Goal: Task Accomplishment & Management: Manage account settings

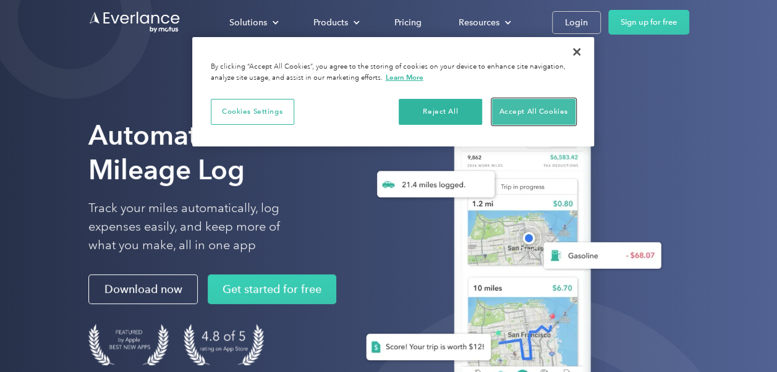
click at [512, 115] on button "Accept All Cookies" at bounding box center [533, 112] width 83 height 26
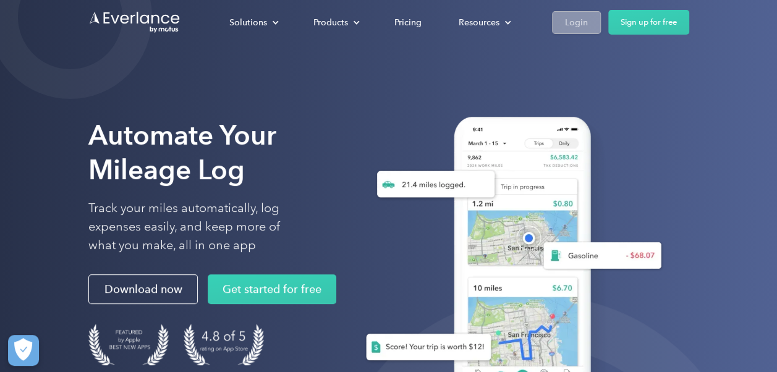
click at [575, 23] on div "Login" at bounding box center [576, 22] width 23 height 15
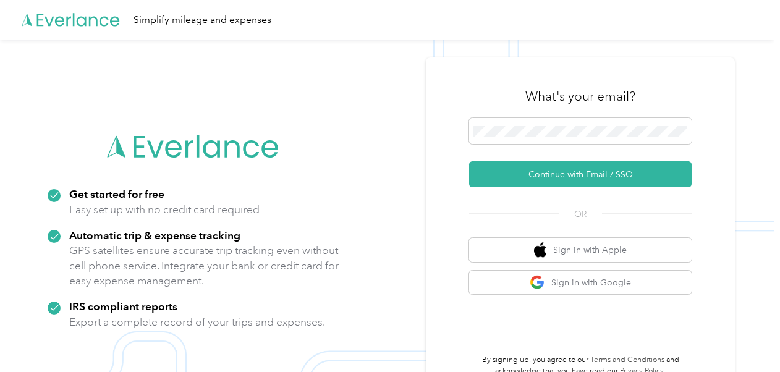
click at [730, 99] on div "What's your email? Continue with Email / SSO OR Sign in with Apple Sign in with…" at bounding box center [580, 225] width 309 height 336
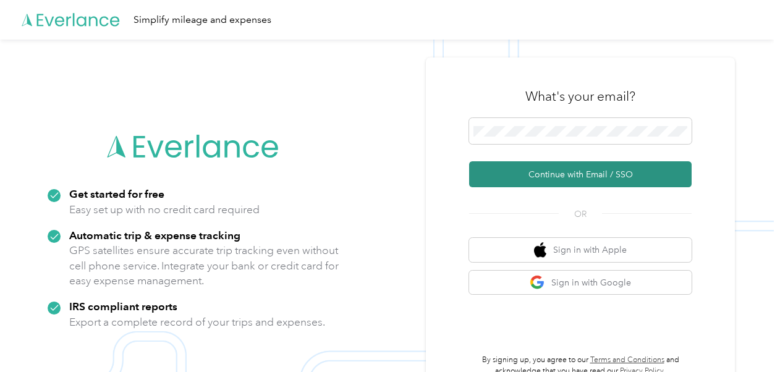
click at [589, 171] on button "Continue with Email / SSO" at bounding box center [580, 174] width 222 height 26
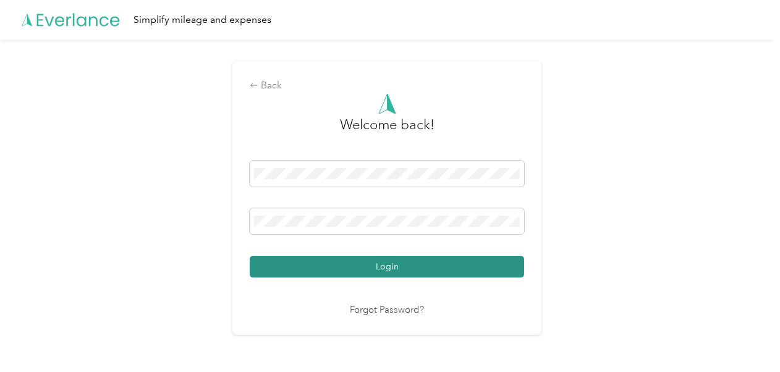
click at [394, 262] on button "Login" at bounding box center [387, 267] width 274 height 22
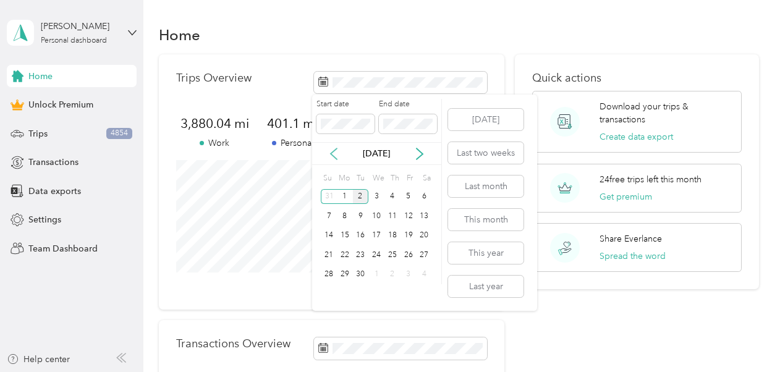
click at [334, 152] on icon at bounding box center [333, 154] width 12 height 12
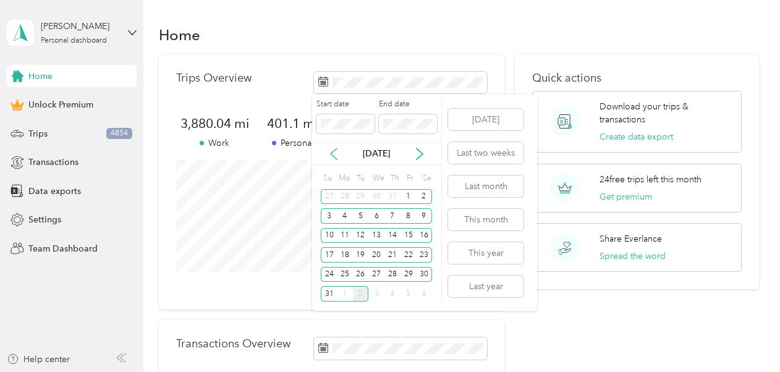
click at [334, 152] on icon at bounding box center [333, 154] width 12 height 12
click at [328, 196] on div "1" at bounding box center [329, 196] width 16 height 15
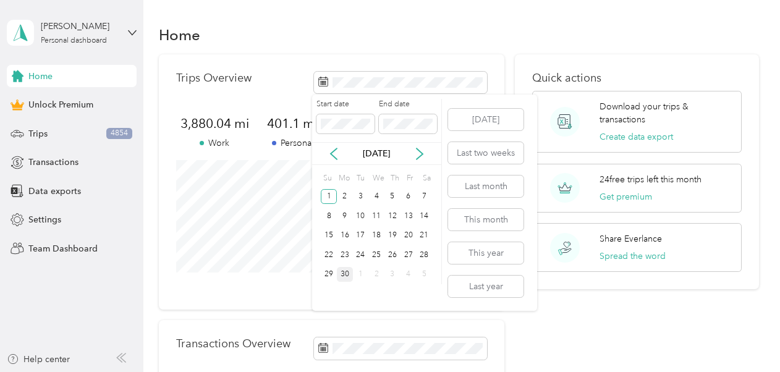
click at [343, 272] on div "30" at bounding box center [345, 274] width 16 height 15
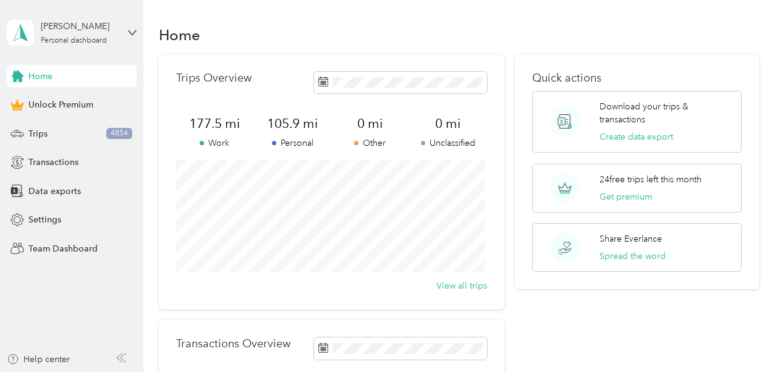
click at [508, 157] on div "Trips Overview 177.5 mi Work 105.9 mi Personal 0 mi Other 0 mi Unclassified Vie…" at bounding box center [459, 277] width 600 height 447
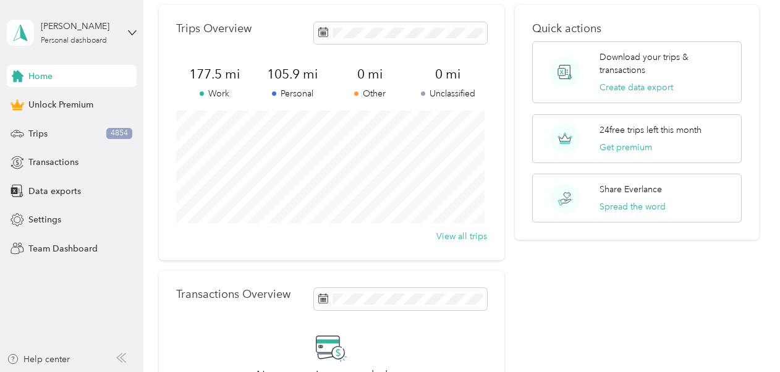
scroll to position [32, 0]
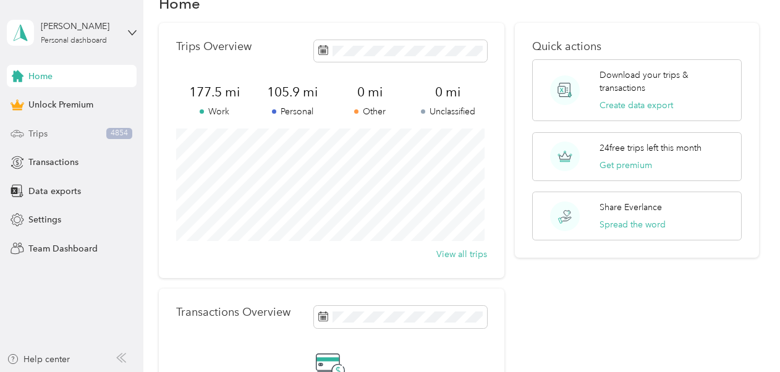
click at [31, 130] on span "Trips" at bounding box center [37, 133] width 19 height 13
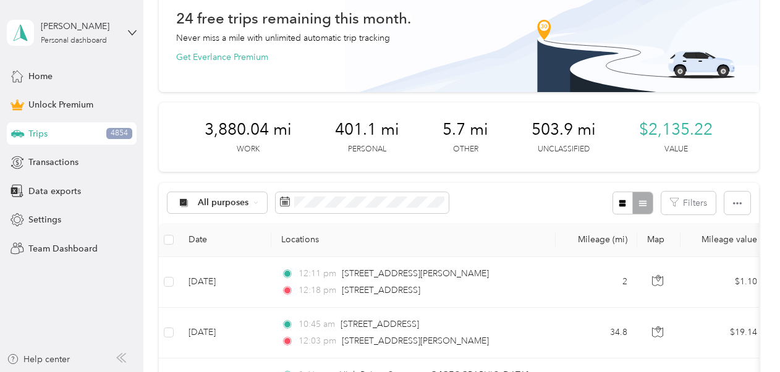
scroll to position [116, 0]
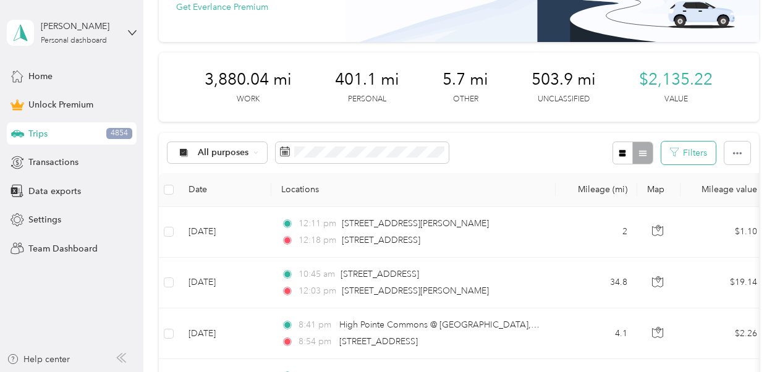
click at [694, 150] on button "Filters" at bounding box center [688, 152] width 54 height 23
click at [492, 146] on div "All purposes Filters" at bounding box center [459, 153] width 600 height 40
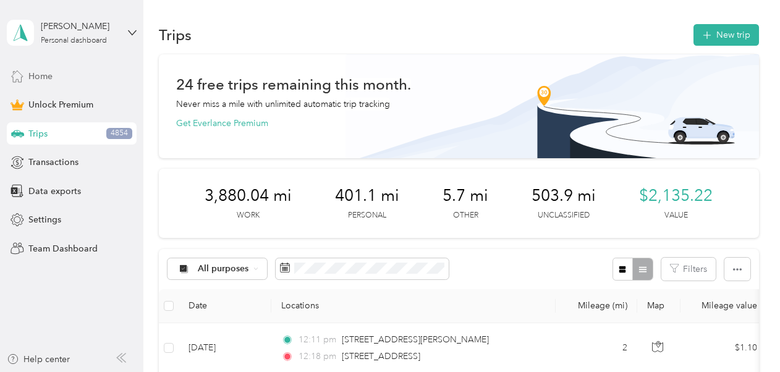
click at [37, 72] on span "Home" at bounding box center [40, 76] width 24 height 13
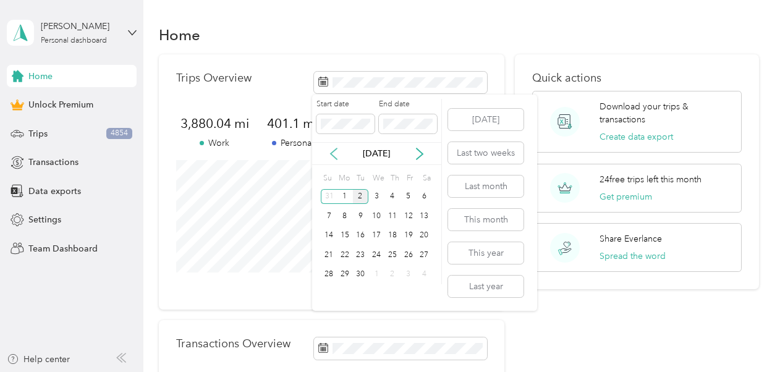
click at [329, 150] on icon at bounding box center [333, 154] width 12 height 12
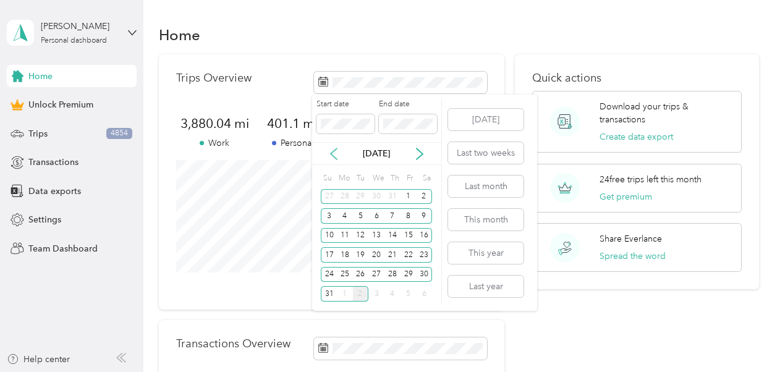
click at [332, 150] on icon at bounding box center [333, 154] width 12 height 12
click at [326, 195] on div "1" at bounding box center [329, 196] width 16 height 15
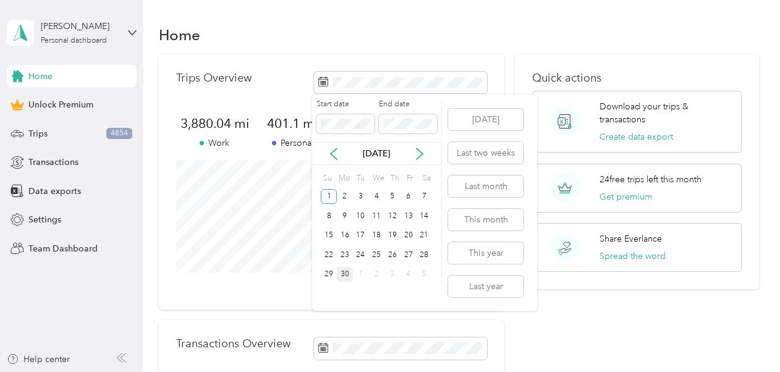
click at [345, 274] on div "30" at bounding box center [345, 274] width 16 height 15
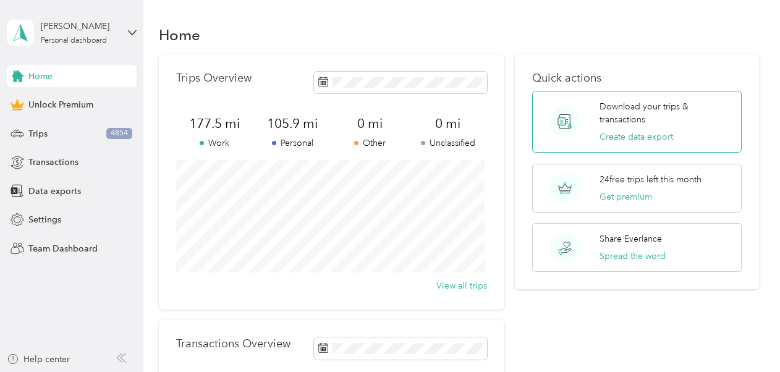
click at [650, 105] on p "Download your trips & transactions" at bounding box center [665, 113] width 133 height 26
click at [361, 74] on span at bounding box center [400, 83] width 173 height 22
click at [322, 82] on rect at bounding box center [322, 81] width 1 height 1
click at [53, 77] on div "Home" at bounding box center [72, 76] width 130 height 22
click at [35, 132] on span "Trips" at bounding box center [37, 133] width 19 height 13
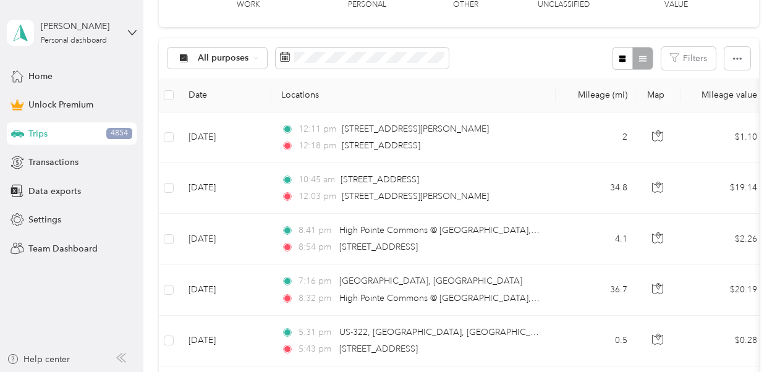
scroll to position [148, 0]
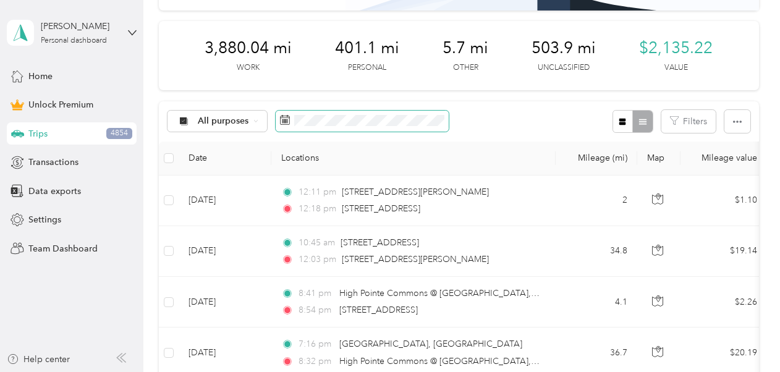
click at [301, 113] on span at bounding box center [362, 121] width 173 height 21
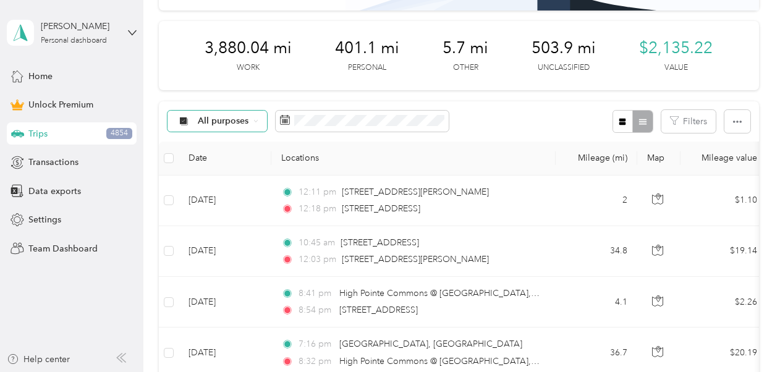
click at [182, 120] on icon at bounding box center [183, 121] width 8 height 8
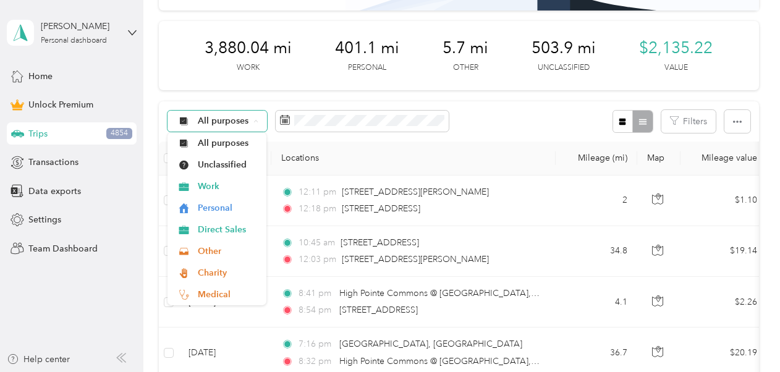
click at [182, 120] on icon at bounding box center [183, 121] width 8 height 8
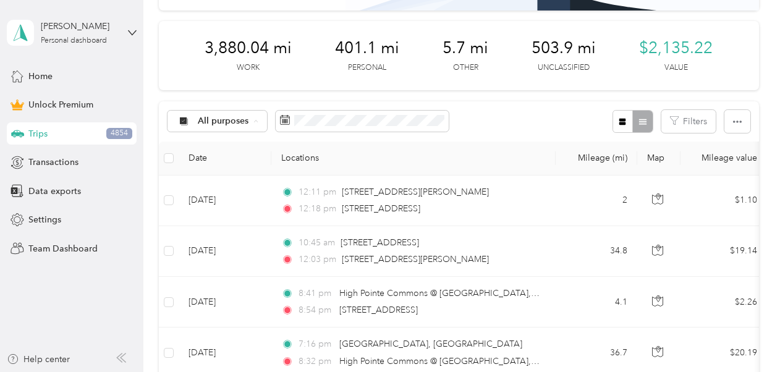
click at [208, 187] on span "Work" at bounding box center [228, 186] width 60 height 13
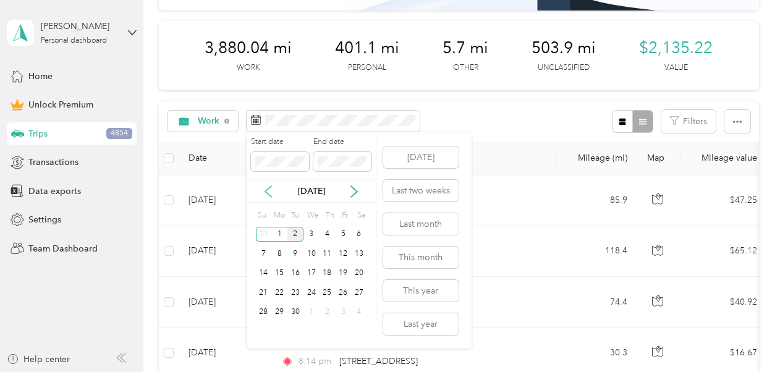
click at [268, 189] on icon at bounding box center [268, 191] width 12 height 12
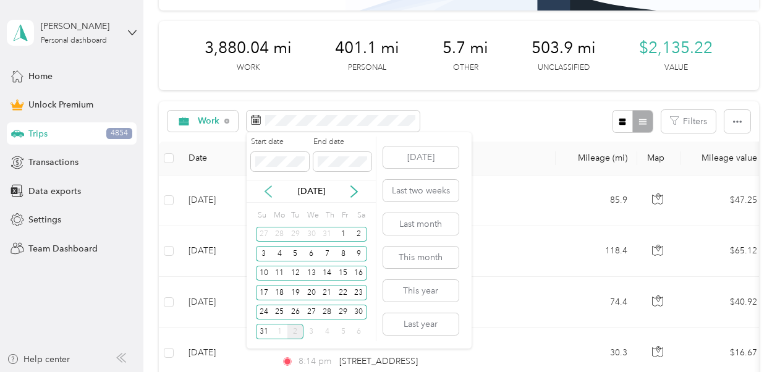
click at [268, 189] on icon at bounding box center [268, 191] width 12 height 12
click at [263, 229] on div "1" at bounding box center [264, 234] width 16 height 15
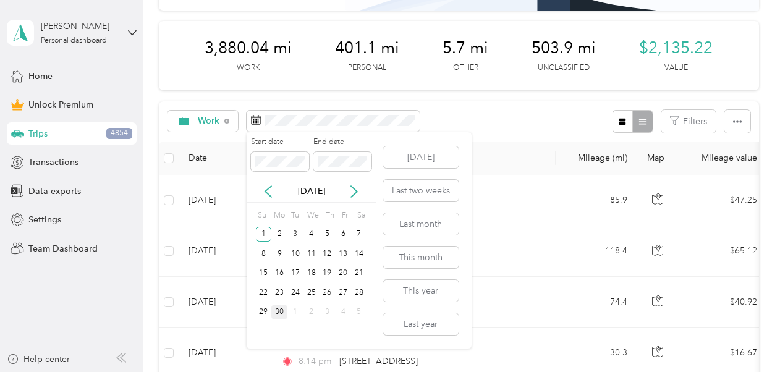
click at [280, 311] on div "30" at bounding box center [279, 312] width 16 height 15
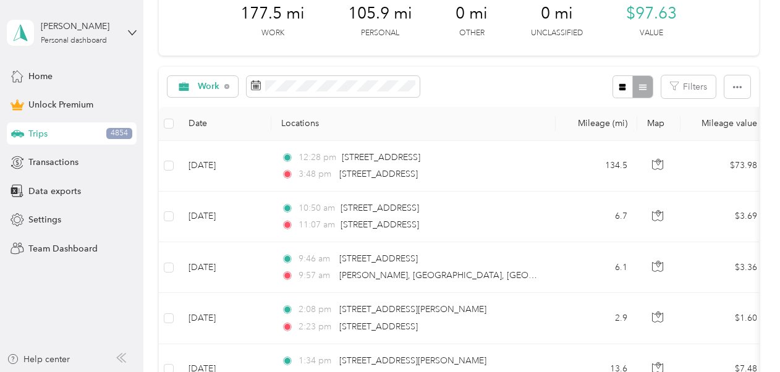
scroll to position [167, 0]
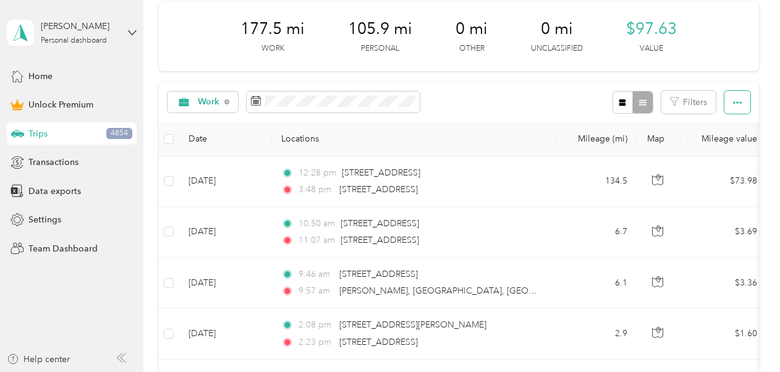
click at [740, 99] on button "button" at bounding box center [737, 102] width 26 height 23
click at [475, 104] on div "Work Filters" at bounding box center [459, 102] width 600 height 40
drag, startPoint x: 475, startPoint y: 104, endPoint x: 444, endPoint y: 105, distance: 30.9
click at [444, 105] on div "Work Filters" at bounding box center [459, 102] width 600 height 40
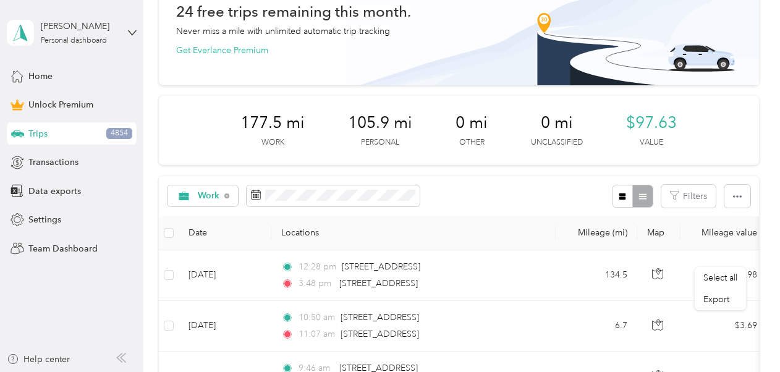
scroll to position [0, 0]
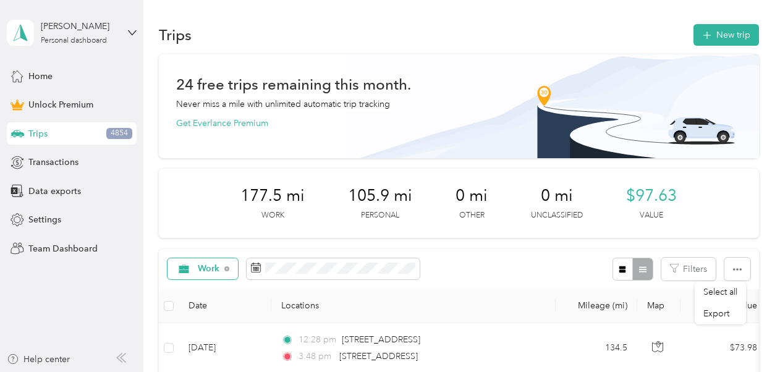
click at [203, 266] on span "Work" at bounding box center [209, 268] width 22 height 9
click at [224, 182] on li "Direct Sales" at bounding box center [212, 181] width 90 height 22
click at [253, 265] on div "Direct Sales" at bounding box center [216, 268] width 98 height 21
click at [303, 25] on div "Trips New trip" at bounding box center [459, 35] width 600 height 26
